Goal: Task Accomplishment & Management: Complete application form

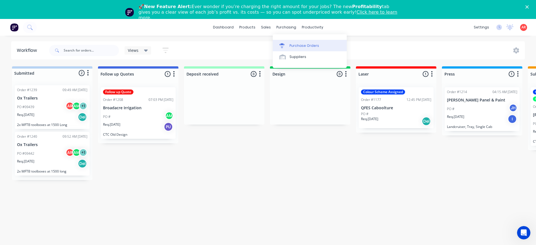
click at [295, 45] on div "Purchase Orders" at bounding box center [304, 45] width 30 height 5
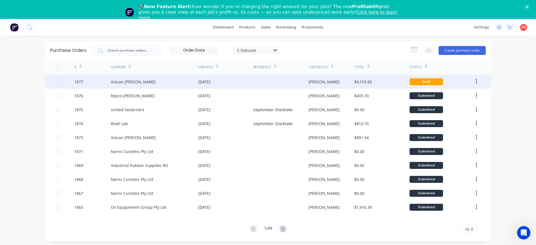
click at [153, 80] on div "Vulcan [PERSON_NAME]" at bounding box center [154, 82] width 87 height 14
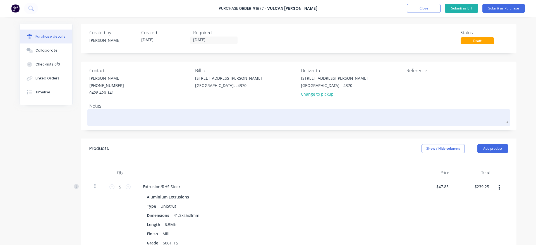
click at [150, 115] on textarea at bounding box center [298, 117] width 419 height 13
type textarea "x"
type textarea "P"
type textarea "x"
type textarea "Pl"
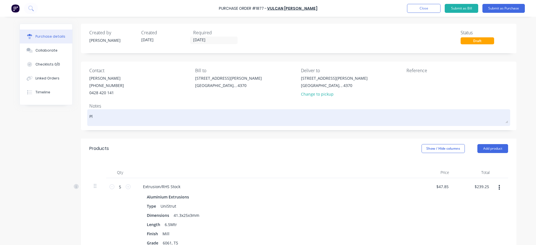
type textarea "x"
type textarea "Ple"
type textarea "x"
type textarea "Plea"
type textarea "x"
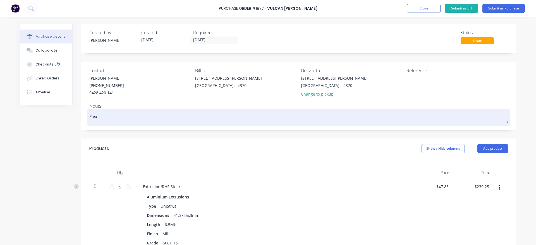
type textarea "Pleas"
type textarea "x"
type textarea "Please"
type textarea "x"
type textarea "Please"
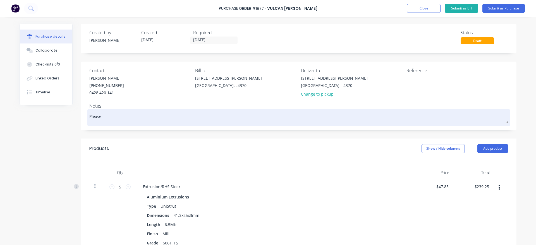
type textarea "x"
type textarea "Please n"
type textarea "x"
type textarea "Please np"
type textarea "x"
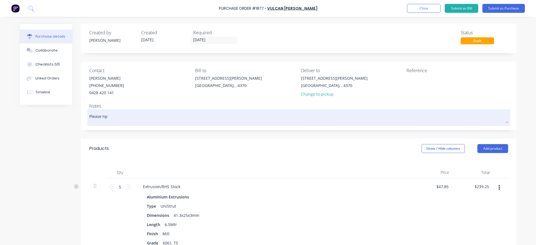
type textarea "Please npo"
type textarea "x"
type textarea "Please npot"
type textarea "x"
type textarea "Please npote"
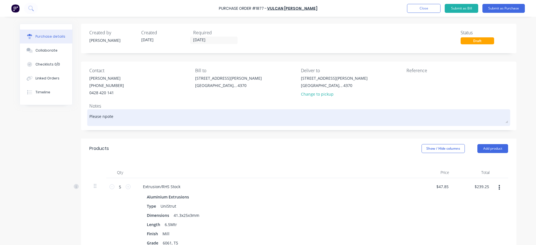
type textarea "x"
type textarea "Please npote"
type textarea "x"
type textarea "Please npote"
type textarea "x"
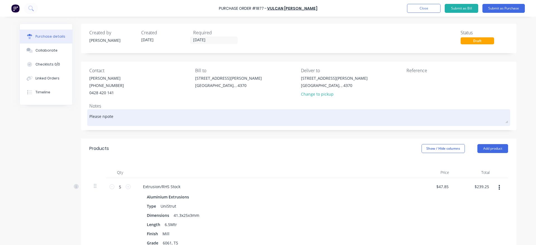
type textarea "Please npot"
type textarea "x"
type textarea "Please npo"
type textarea "x"
type textarea "Please np"
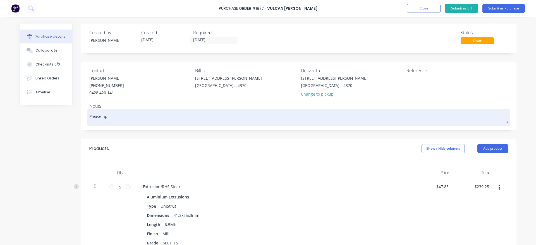
type textarea "x"
type textarea "Please n"
type textarea "x"
type textarea "Please no"
type textarea "x"
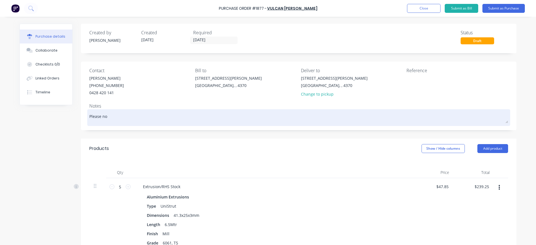
type textarea "Please not"
type textarea "x"
type textarea "Please note"
type textarea "x"
type textarea "Please note"
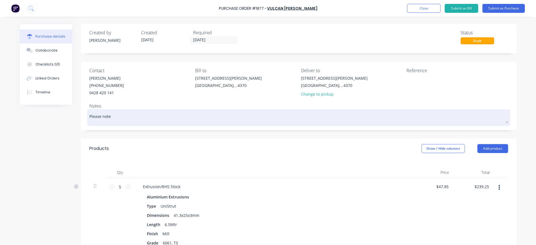
type textarea "x"
type textarea "Please note r"
type textarea "x"
type textarea "Please note re"
type textarea "x"
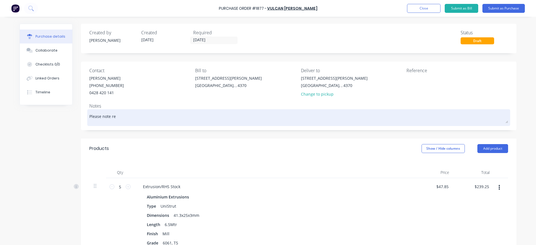
type textarea "Please note req"
type textarea "x"
type textarea "Please note requ"
type textarea "x"
type textarea "Please note requi"
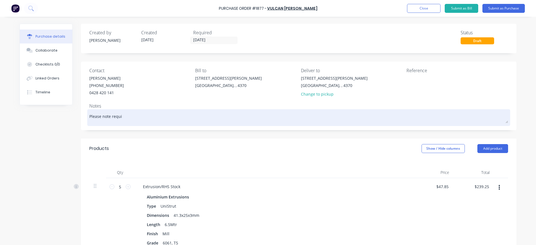
type textarea "x"
type textarea "Please note requir"
type textarea "x"
type textarea "Please note require"
type textarea "x"
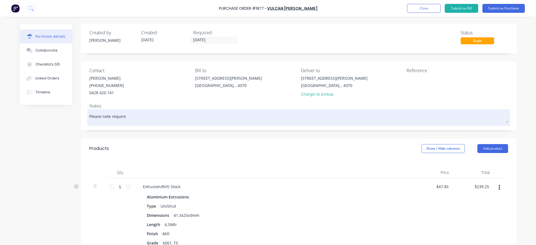
type textarea "Please note required"
type textarea "x"
type textarea "Please note required"
type textarea "x"
type textarea "Please note required b"
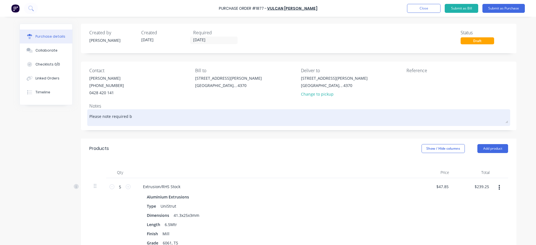
type textarea "x"
type textarea "Please note required by"
type textarea "x"
type textarea "Please note required by"
type textarea "x"
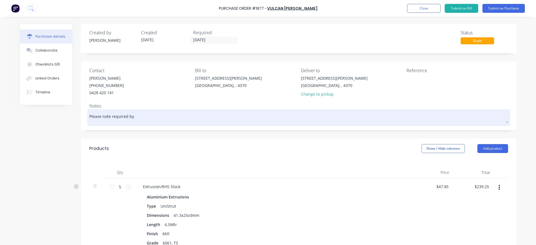
type textarea "Please note required by d"
type textarea "x"
type textarea "Please note required by da"
type textarea "x"
type textarea "Please note required by dat"
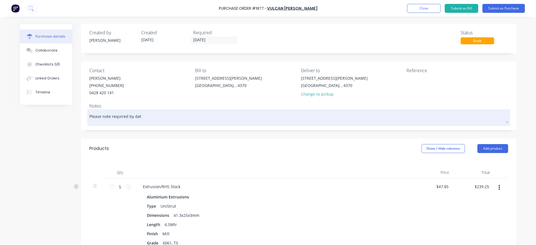
type textarea "x"
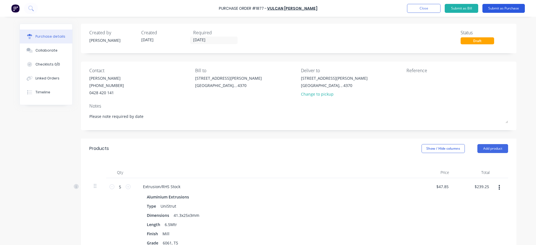
type textarea "Please note required by date"
type textarea "x"
type textarea "Please note required by date"
click at [506, 8] on button "Submit as Purchase" at bounding box center [503, 8] width 42 height 9
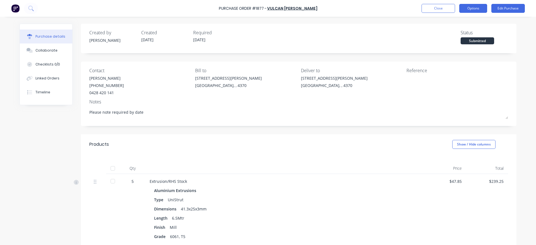
click at [476, 8] on button "Options" at bounding box center [473, 8] width 28 height 9
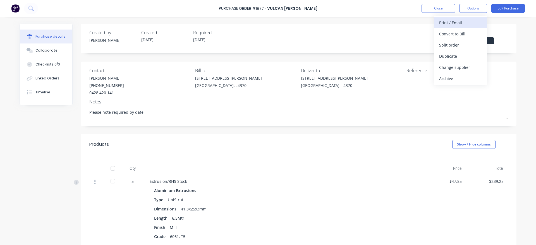
click at [473, 21] on div "Print / Email" at bounding box center [460, 23] width 43 height 8
click at [450, 36] on div "With pricing" at bounding box center [460, 34] width 43 height 8
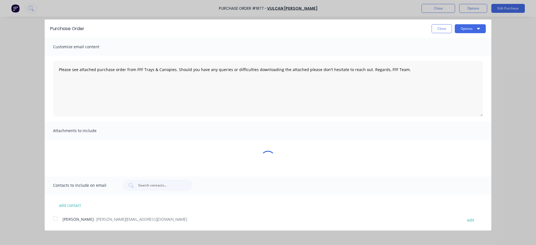
type textarea "x"
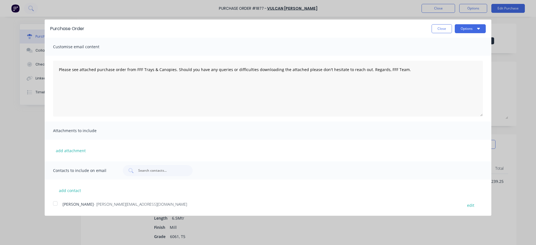
click at [54, 204] on div at bounding box center [55, 203] width 11 height 11
click at [58, 69] on textarea "Please see attached purchase order from FFF Trays & Canopies. Should you have a…" at bounding box center [268, 89] width 430 height 56
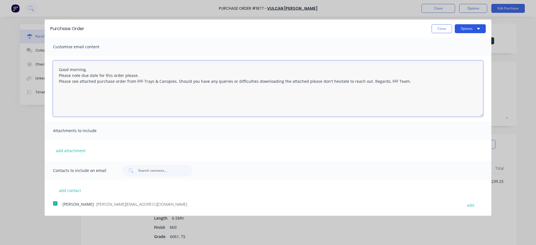
type textarea "Good morning, Please note due date for this order please. Please see attached p…"
click at [483, 27] on button "Options" at bounding box center [470, 28] width 31 height 9
click at [460, 51] on div "Email" at bounding box center [459, 54] width 43 height 8
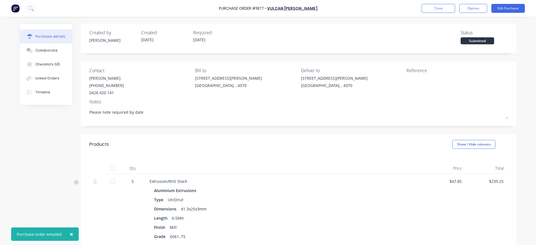
type textarea "x"
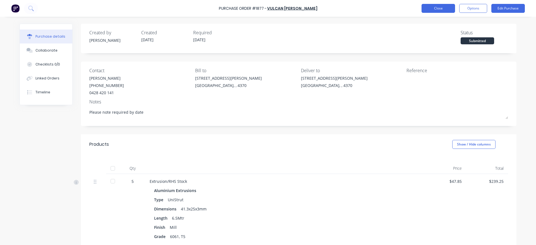
click at [437, 11] on button "Close" at bounding box center [437, 8] width 33 height 9
